Goal: Navigation & Orientation: Find specific page/section

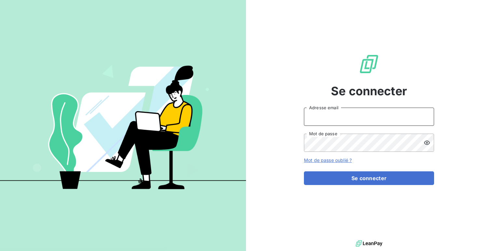
click at [327, 118] on input "Adresse email" at bounding box center [369, 117] width 130 height 18
type input "admin@crousbfc"
click at [304, 171] on button "Se connecter" at bounding box center [369, 178] width 130 height 14
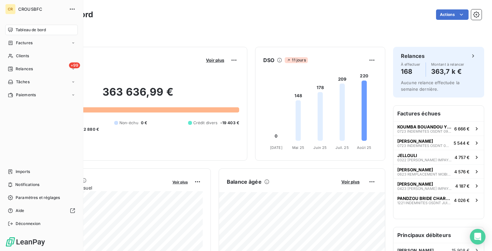
click at [26, 165] on div "Tableau de bord Factures Clients +99 Relances Tâches Paiements Imports Notifica…" at bounding box center [41, 127] width 73 height 204
click at [20, 174] on span "Imports" at bounding box center [23, 172] width 14 height 6
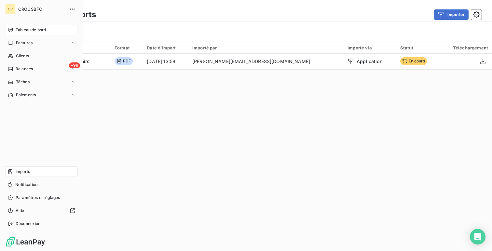
click at [22, 26] on div "Tableau de bord" at bounding box center [41, 30] width 73 height 10
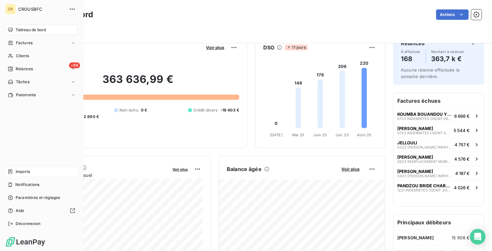
scroll to position [12, 0]
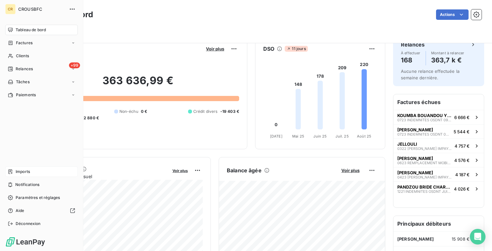
click at [36, 170] on div "Imports" at bounding box center [41, 172] width 73 height 10
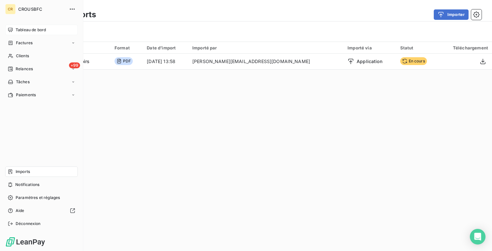
click at [21, 29] on span "Tableau de bord" at bounding box center [31, 30] width 30 height 6
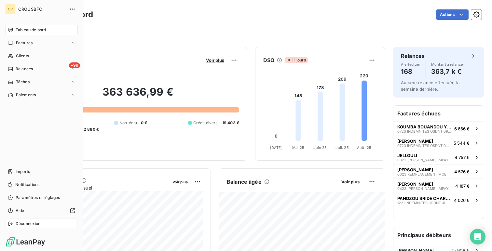
click at [30, 227] on div "Déconnexion" at bounding box center [41, 224] width 73 height 10
